Goal: Transaction & Acquisition: Obtain resource

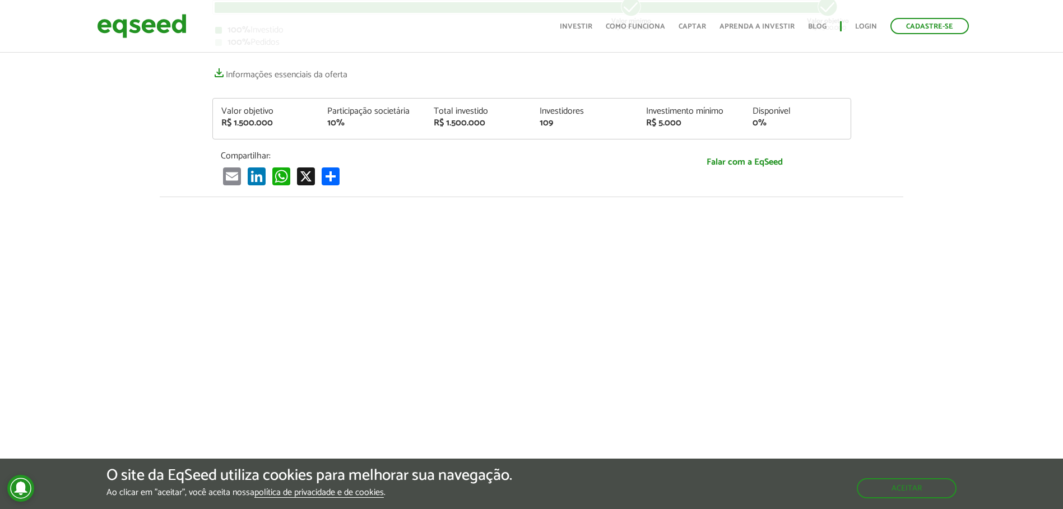
scroll to position [224, 0]
click at [898, 482] on button "Aceitar" at bounding box center [907, 488] width 97 height 18
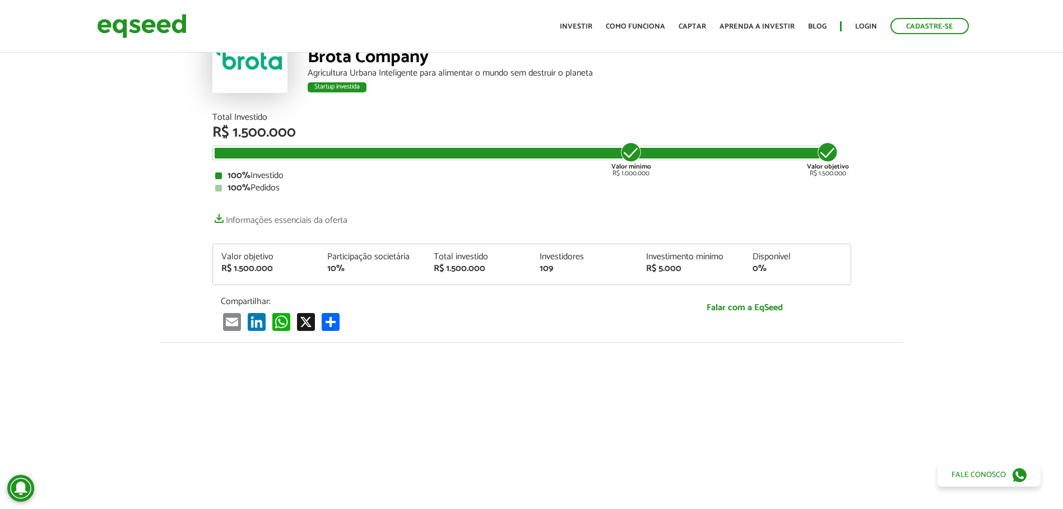
scroll to position [0, 0]
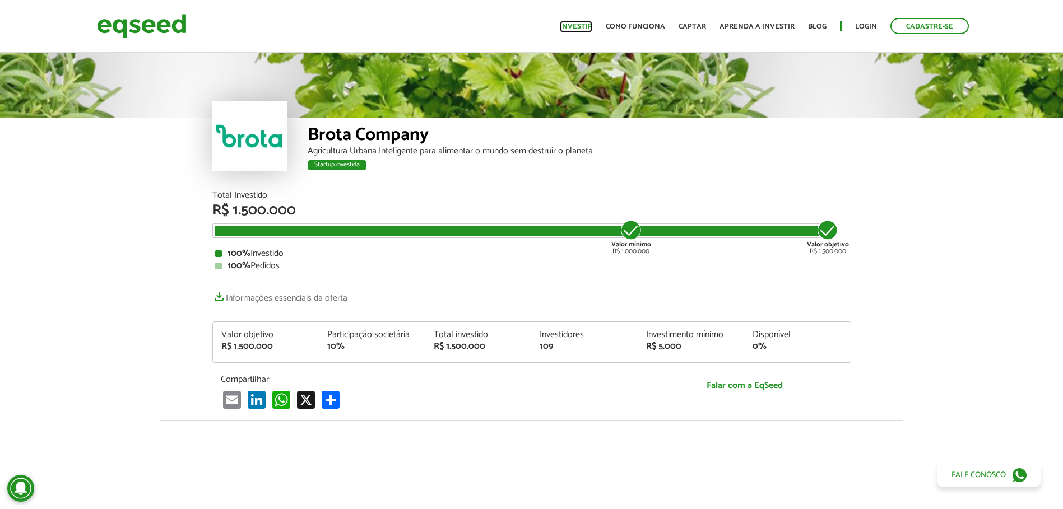
click at [589, 25] on link "Investir" at bounding box center [576, 26] width 32 height 7
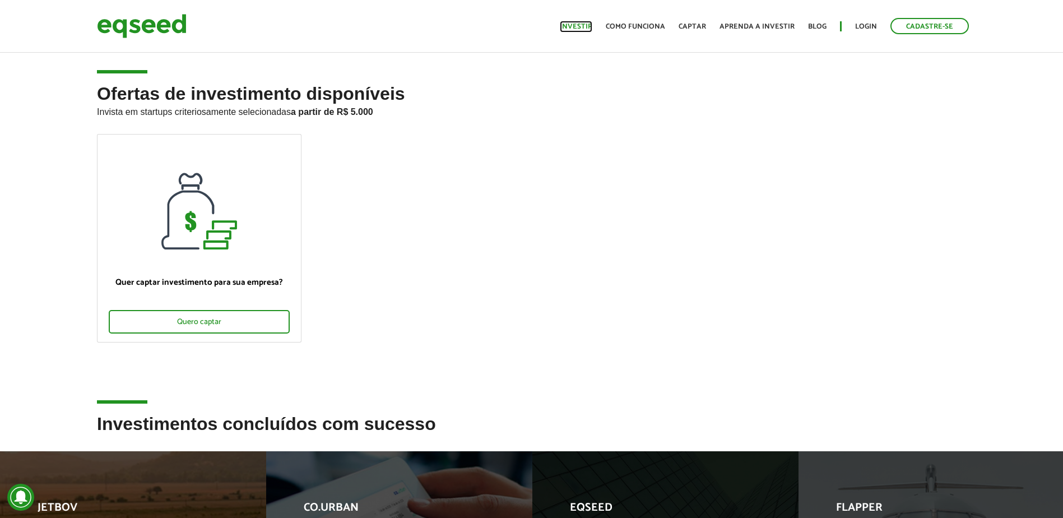
click at [576, 26] on link "Investir" at bounding box center [576, 26] width 32 height 7
click at [584, 24] on link "Investir" at bounding box center [576, 26] width 32 height 7
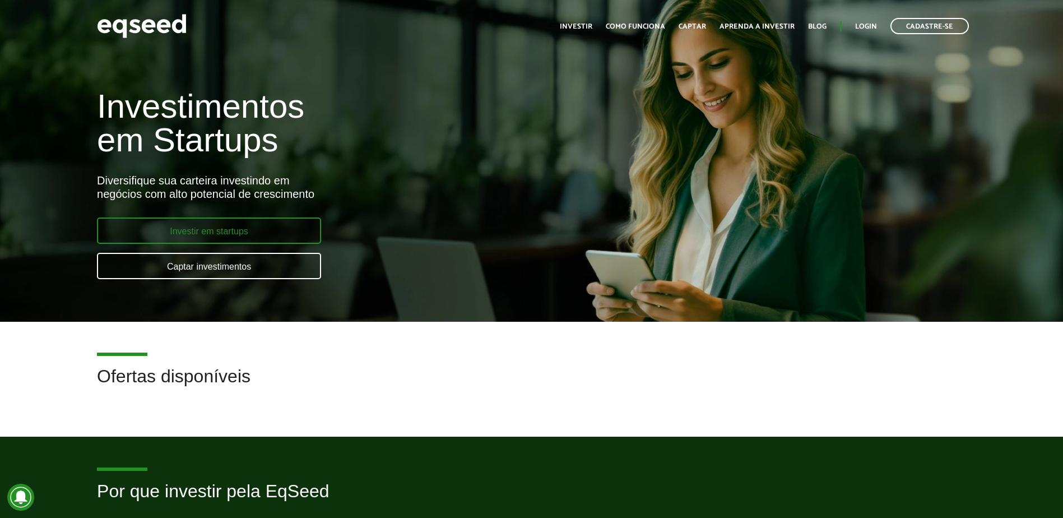
click at [203, 234] on link "Investir em startups" at bounding box center [209, 230] width 224 height 26
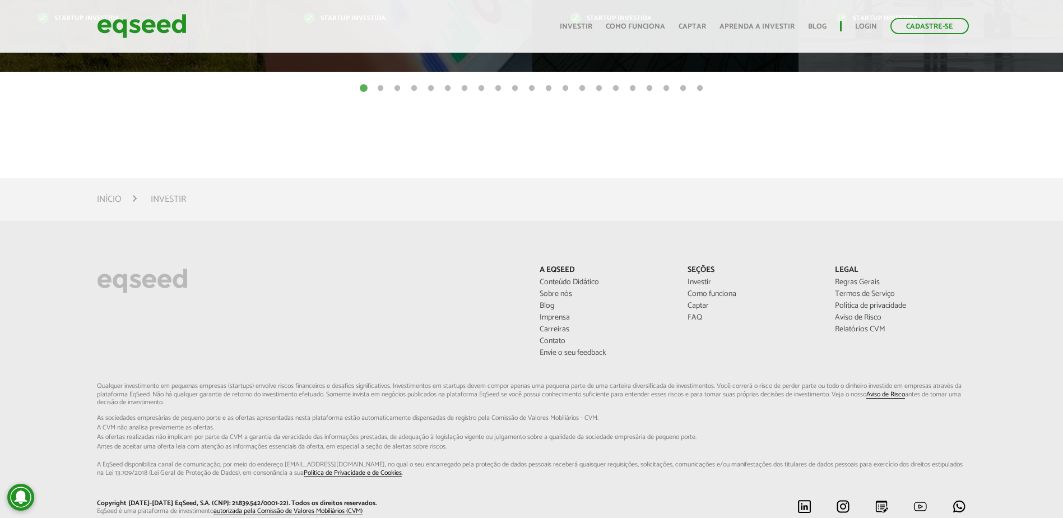
scroll to position [728, 0]
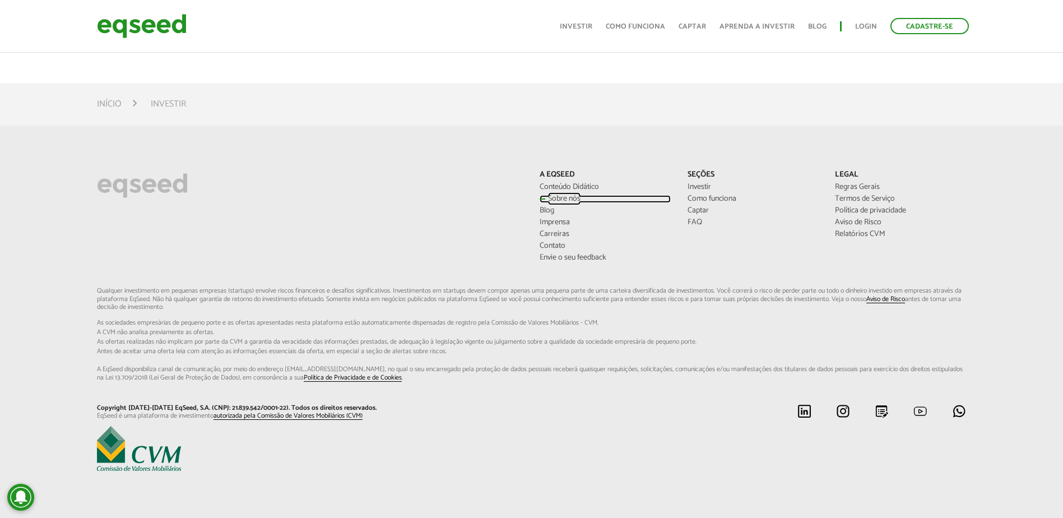
click at [561, 199] on link "Sobre nós" at bounding box center [604, 199] width 131 height 8
